Goal: Check status: Check status

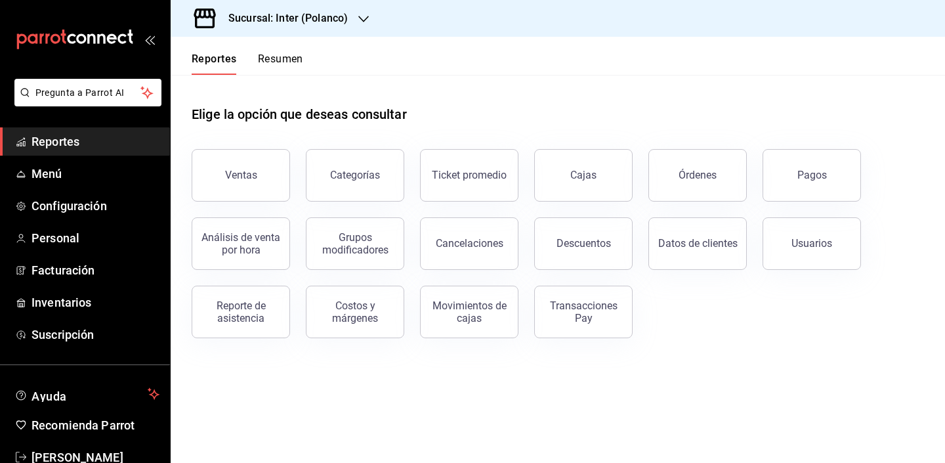
click at [468, 384] on main "Elige la opción que deseas consultar Ventas Categorías Ticket promedio Cajas Ór…" at bounding box center [558, 269] width 774 height 388
click at [479, 128] on div "Elige la opción que deseas consultar" at bounding box center [558, 104] width 732 height 58
click at [336, 13] on h3 "Sucursal: Inter (Polanco)" at bounding box center [283, 18] width 130 height 16
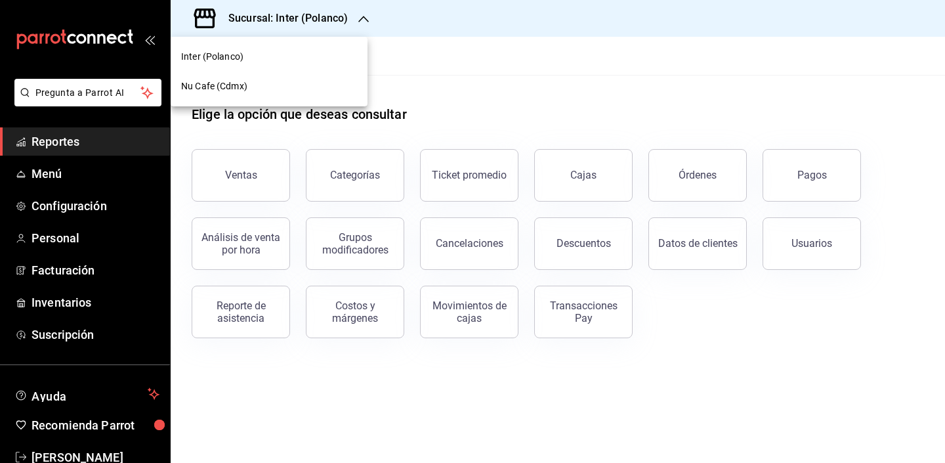
click at [305, 80] on div "Nu Cafe (Cdmx)" at bounding box center [269, 86] width 176 height 14
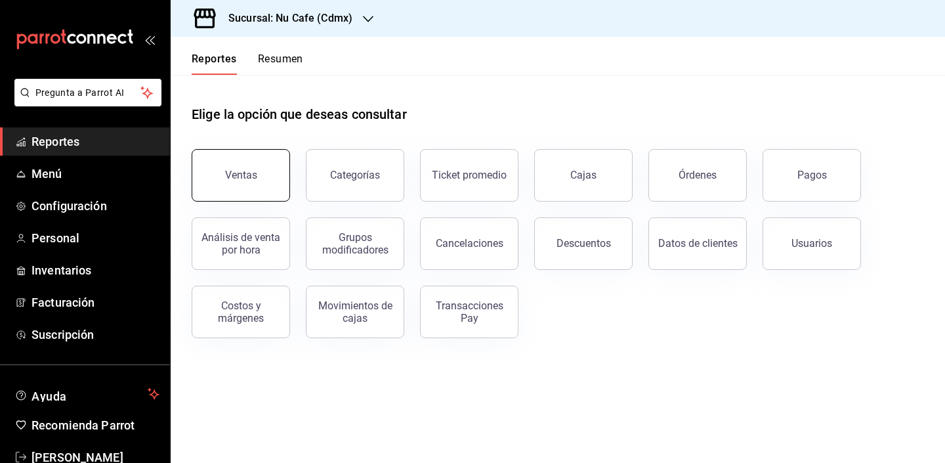
click at [254, 171] on div "Ventas" at bounding box center [241, 175] width 32 height 12
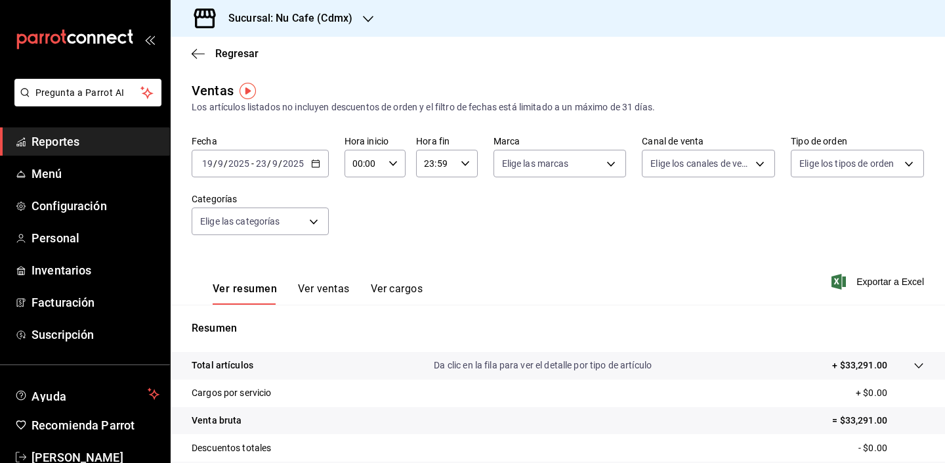
click at [320, 160] on div "[DATE] [DATE] - [DATE] [DATE]" at bounding box center [260, 164] width 137 height 28
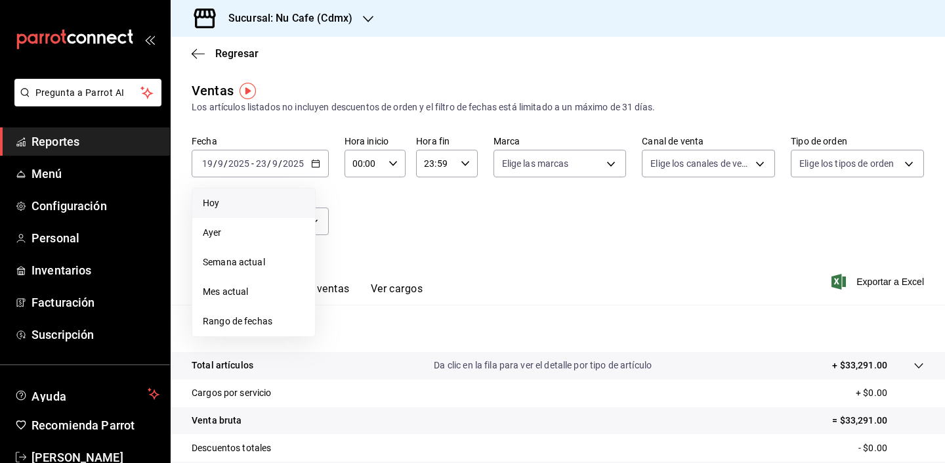
click at [280, 201] on span "Hoy" at bounding box center [254, 203] width 102 height 14
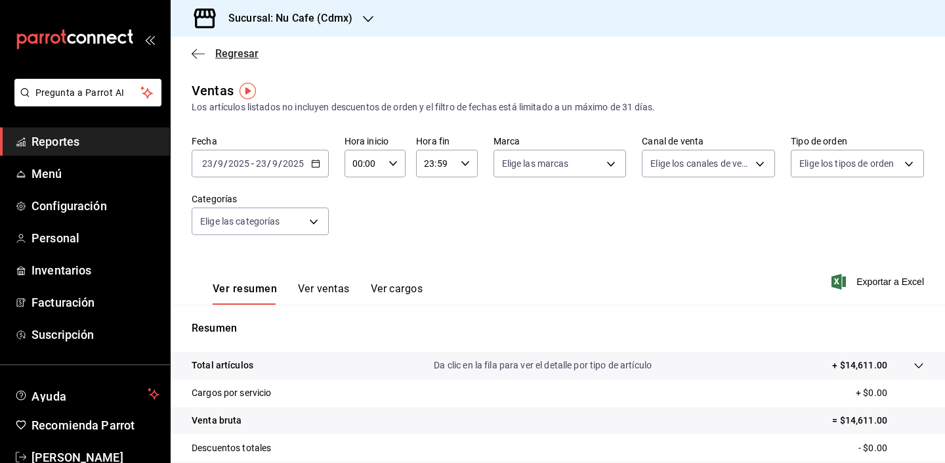
click at [220, 50] on span "Regresar" at bounding box center [236, 53] width 43 height 12
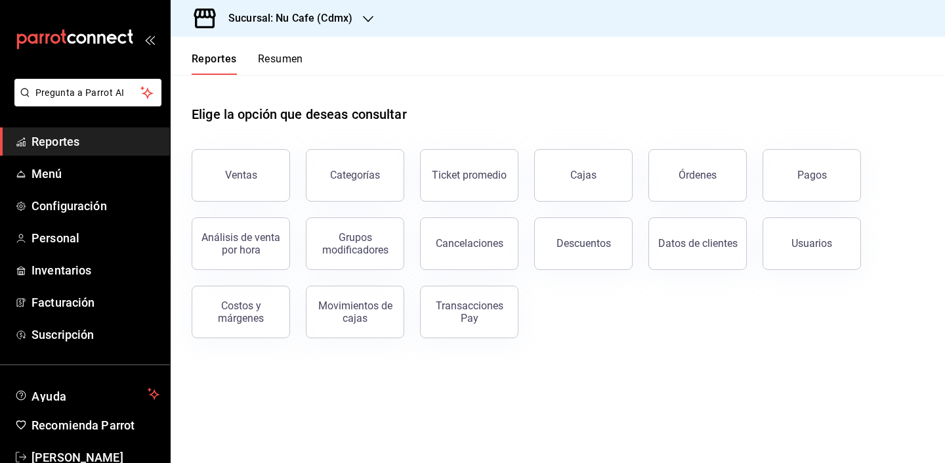
click at [291, 51] on div "Reportes Resumen" at bounding box center [237, 56] width 133 height 38
click at [291, 66] on button "Resumen" at bounding box center [280, 63] width 45 height 22
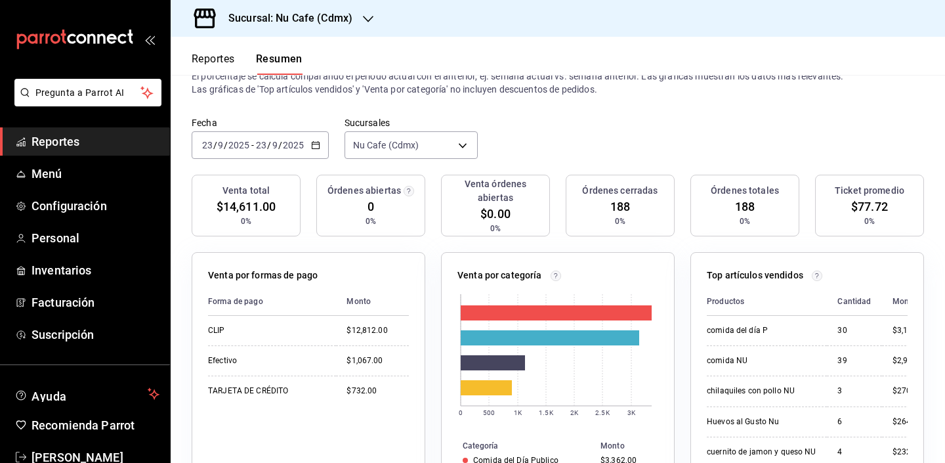
scroll to position [36, 0]
